Goal: Obtain resource: Download file/media

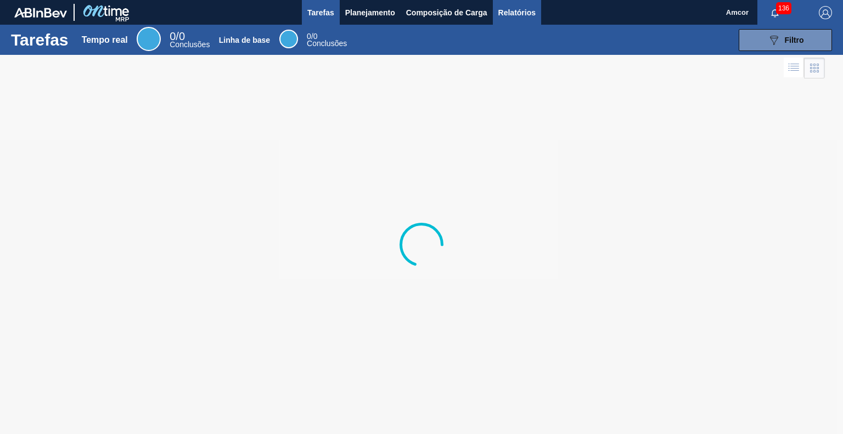
click at [524, 8] on font "Relatórios" at bounding box center [516, 12] width 37 height 9
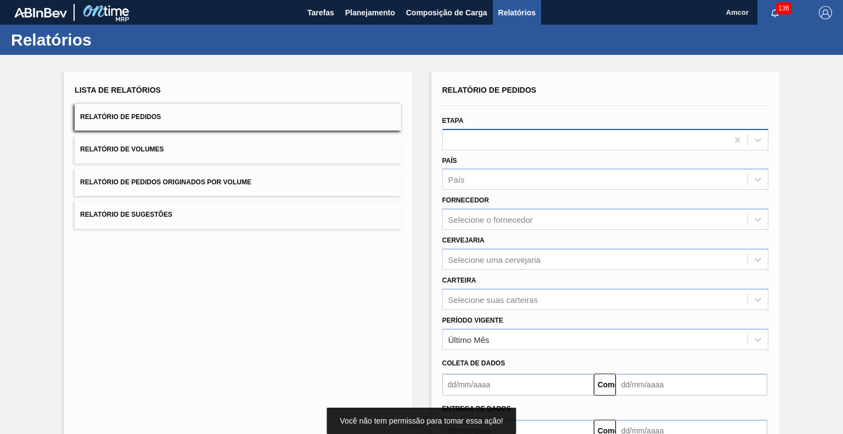
click at [526, 132] on div at bounding box center [585, 140] width 285 height 16
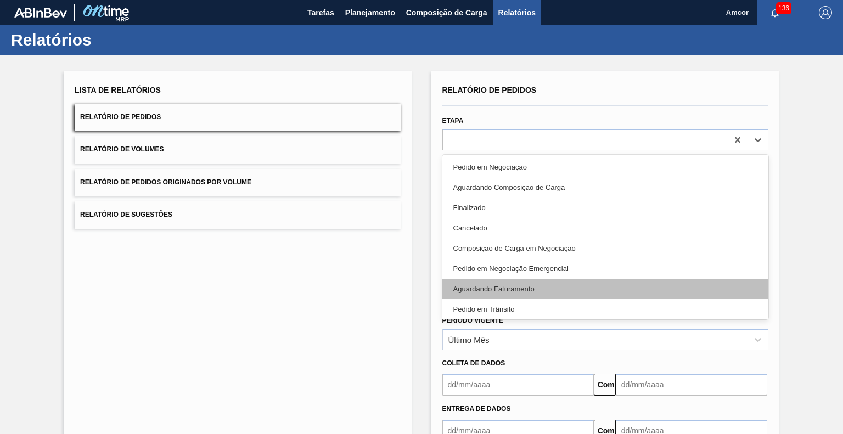
click at [522, 294] on div "Aguardando Faturamento" at bounding box center [605, 289] width 326 height 20
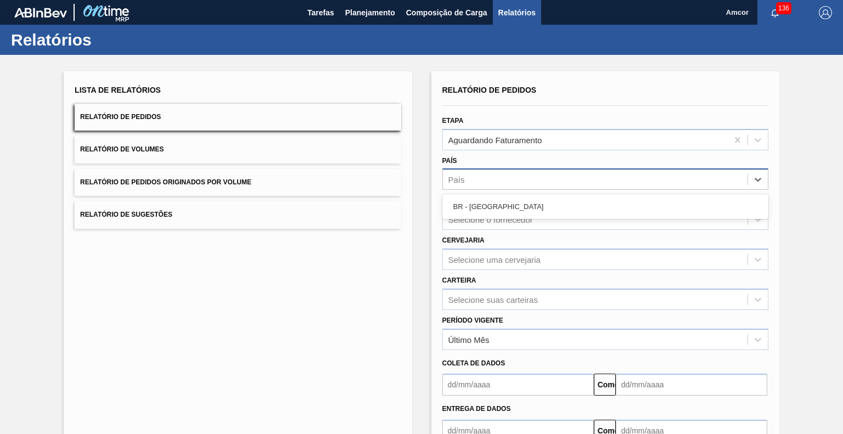
click at [505, 187] on div "País" at bounding box center [605, 178] width 326 height 21
click at [508, 212] on div "BR - [GEOGRAPHIC_DATA]" at bounding box center [605, 206] width 326 height 20
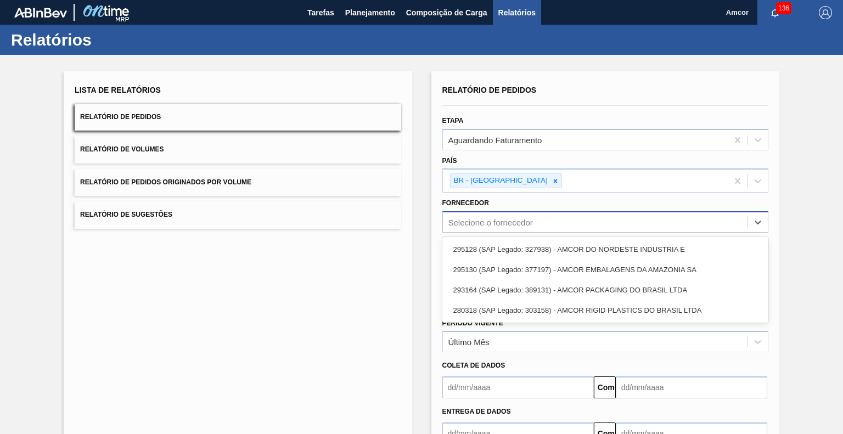
click at [509, 212] on div "Selecione o fornecedor" at bounding box center [605, 221] width 326 height 21
drag, startPoint x: 562, startPoint y: 252, endPoint x: 583, endPoint y: 252, distance: 20.9
click at [562, 252] on font "295128 (SAP Legado: 327938) - AMCOR DO NORDESTE INDÚSTRIA E" at bounding box center [569, 249] width 232 height 8
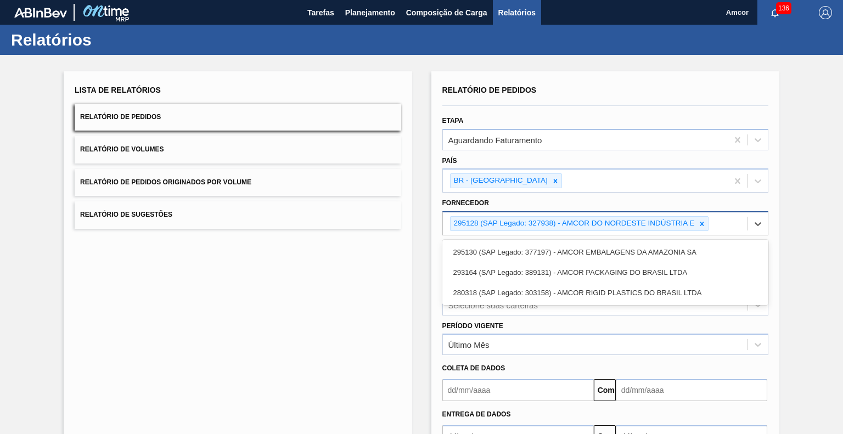
click at [713, 223] on div "295128 (SAP Legado: 327938) - AMCOR DO NORDESTE INDÚSTRIA E" at bounding box center [595, 223] width 305 height 23
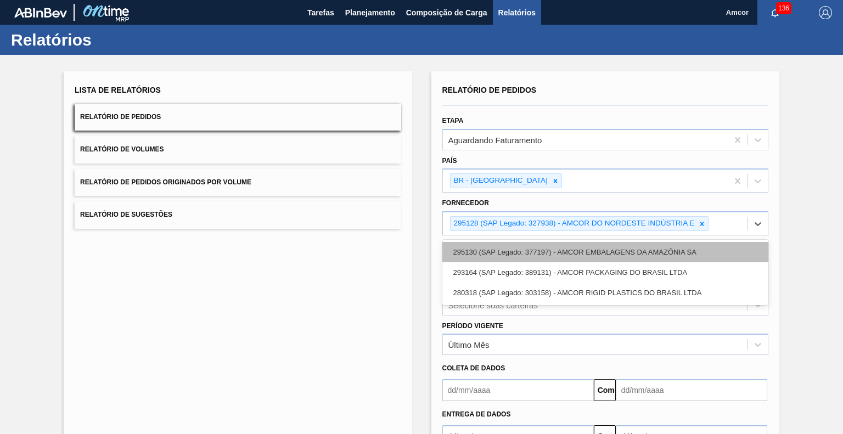
click at [673, 252] on font "295130 (SAP Legado: 377197) - AMCOR EMBALAGENS DA AMAZÔNIA SA" at bounding box center [574, 252] width 243 height 8
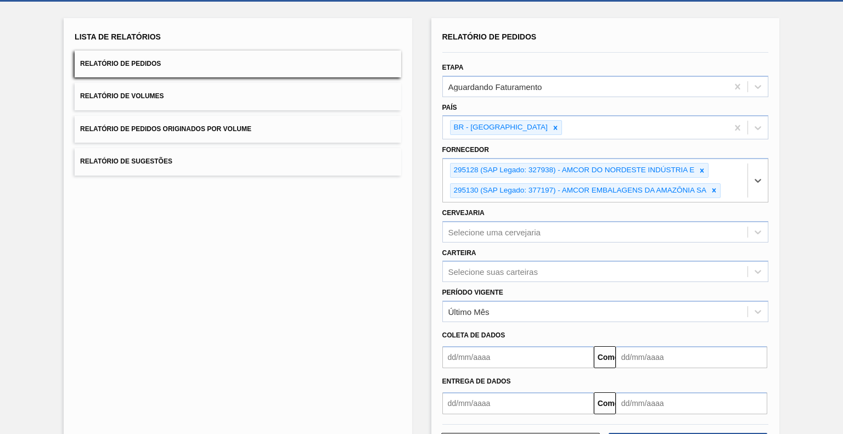
scroll to position [97, 0]
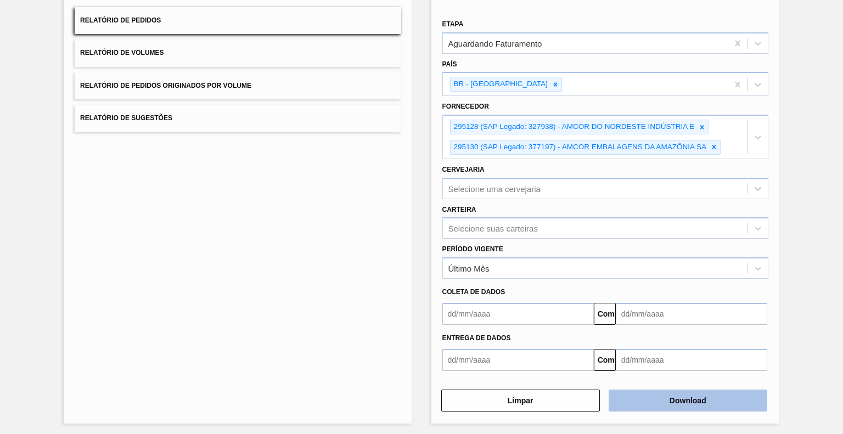
click at [660, 397] on button "Download" at bounding box center [688, 401] width 159 height 22
